Goal: Information Seeking & Learning: Understand process/instructions

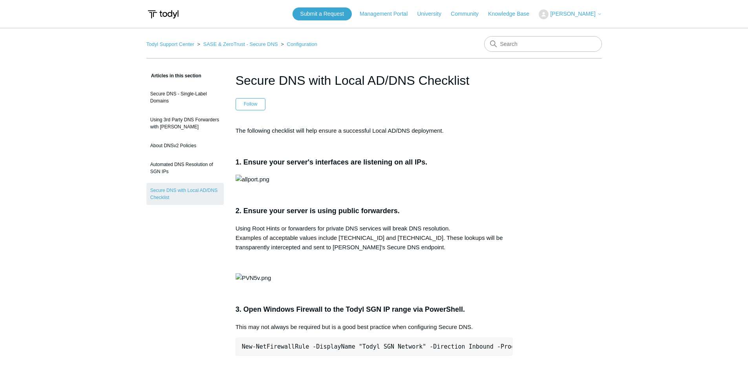
drag, startPoint x: 27, startPoint y: 130, endPoint x: 66, endPoint y: 102, distance: 47.5
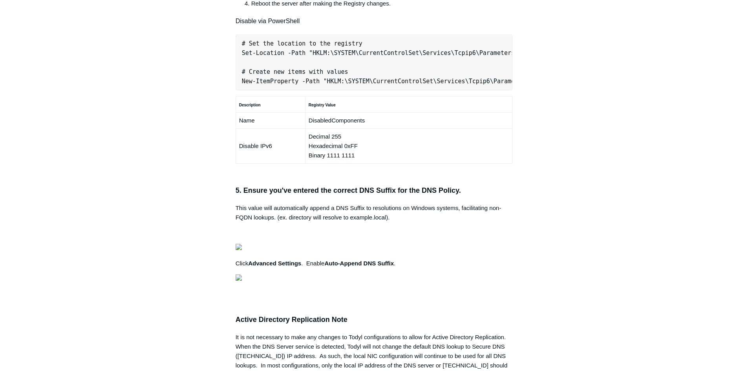
scroll to position [0, 247]
drag, startPoint x: 241, startPoint y: 186, endPoint x: 539, endPoint y: 181, distance: 298.0
click at [539, 181] on div "Articles in this section Secure DNS - Single-Label Domains Using 3rd Party DNS …" at bounding box center [373, 100] width 455 height 1078
copy pre "New-NetFirewallRule -DisplayName "Todyl SGN Network" -Direction Inbound -Progra…"
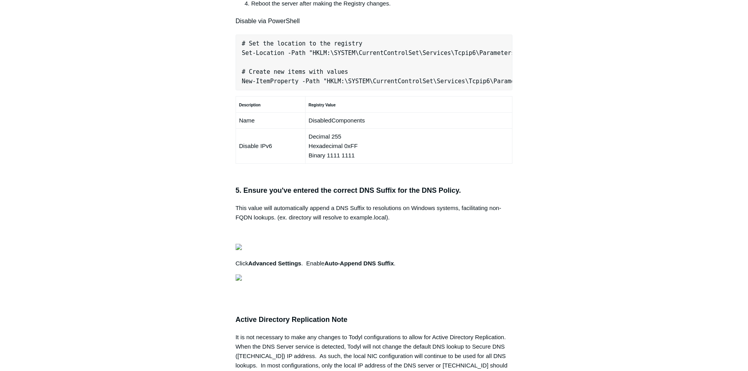
scroll to position [0, 247]
drag, startPoint x: 241, startPoint y: 184, endPoint x: 552, endPoint y: 173, distance: 311.5
click at [552, 173] on div "Articles in this section Secure DNS - Single-Label Domains Using 3rd Party DNS …" at bounding box center [373, 100] width 455 height 1078
copy pre "New-NetFirewallRule -DisplayName "Todyl SGN Network" -Direction Inbound -Progra…"
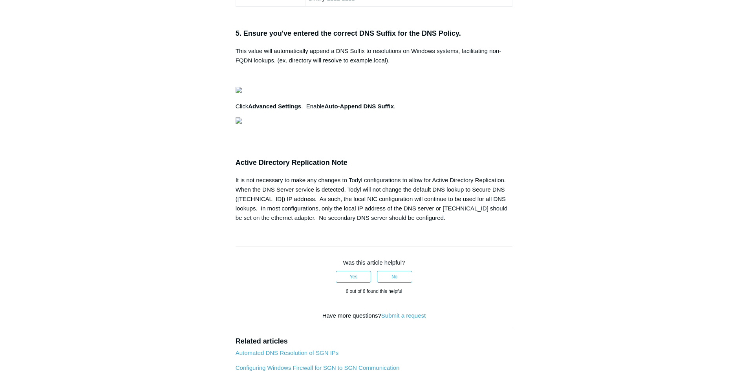
drag, startPoint x: 244, startPoint y: 251, endPoint x: 495, endPoint y: 246, distance: 250.9
copy pre "Set-Location -Path "HKLM:\SYSTEM\CurrentControlSet\Services\Tcpip6\Parameters""
drag, startPoint x: 240, startPoint y: 279, endPoint x: 506, endPoint y: 279, distance: 266.1
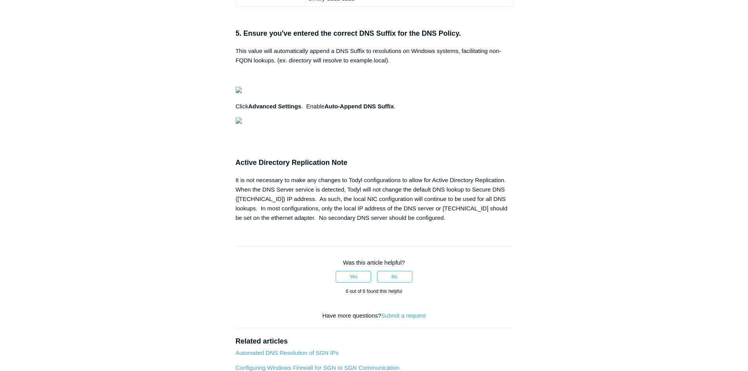
copy pre "New-ItemProperty -Path "HKLM:\SYSTEM\CurrentControlSet\Services\Tcpip6\Paramete…"
